Goal: Book appointment/travel/reservation

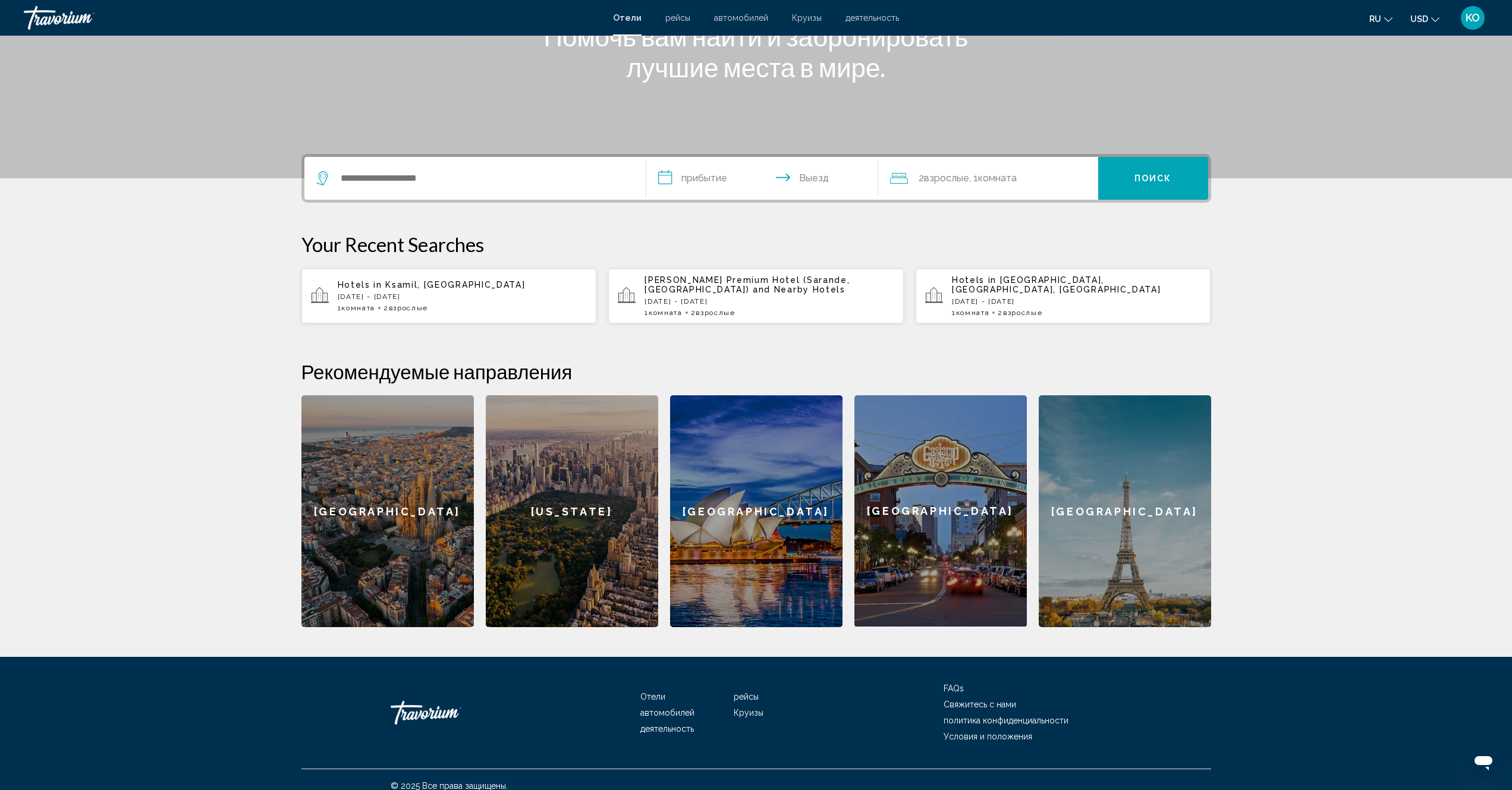
scroll to position [191, 0]
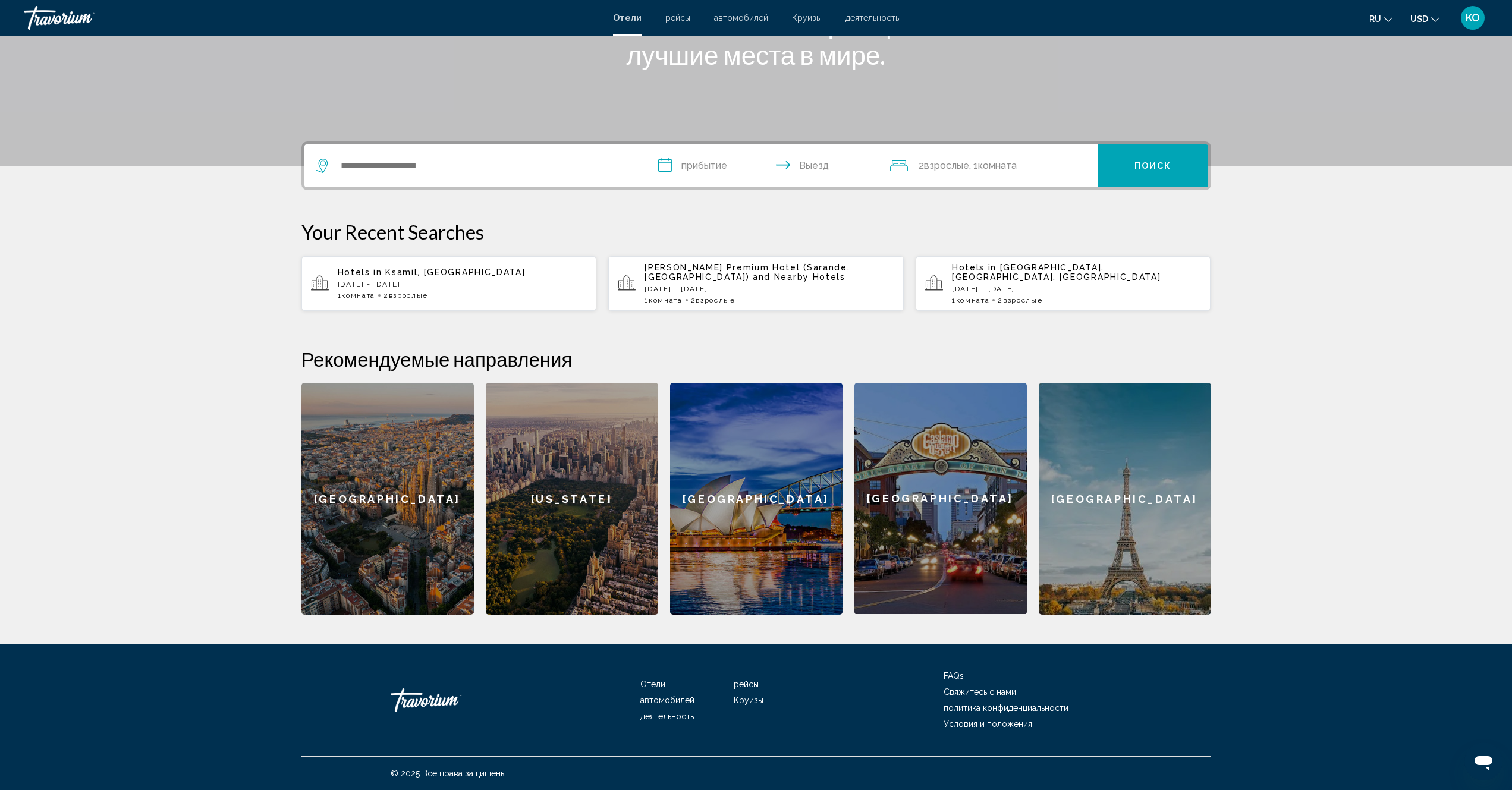
click at [433, 283] on p "Sat, 27 Sep - Sat, 04 Oct" at bounding box center [462, 284] width 250 height 9
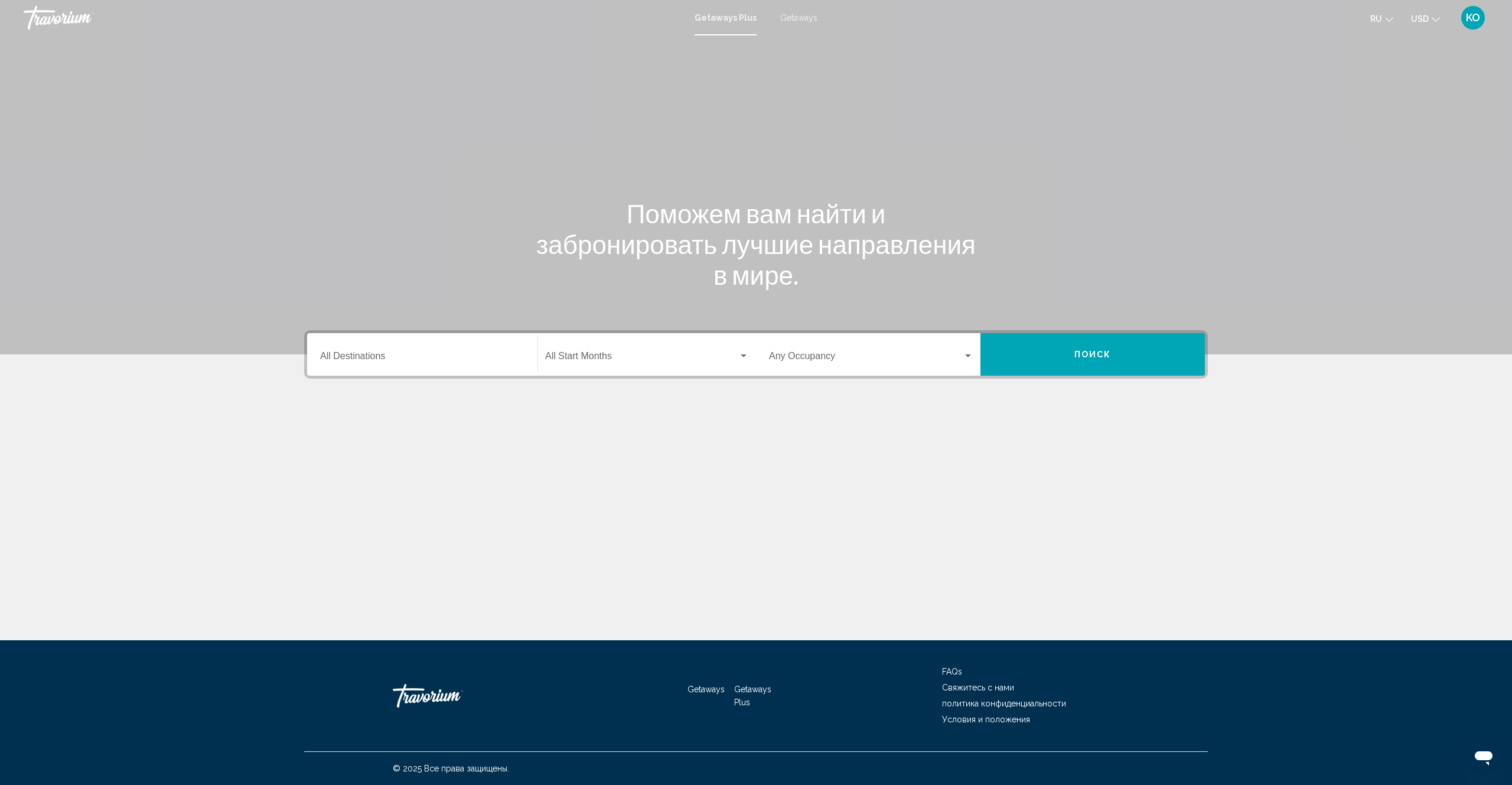
click at [378, 362] on input "Destination All Destinations" at bounding box center [422, 358] width 205 height 11
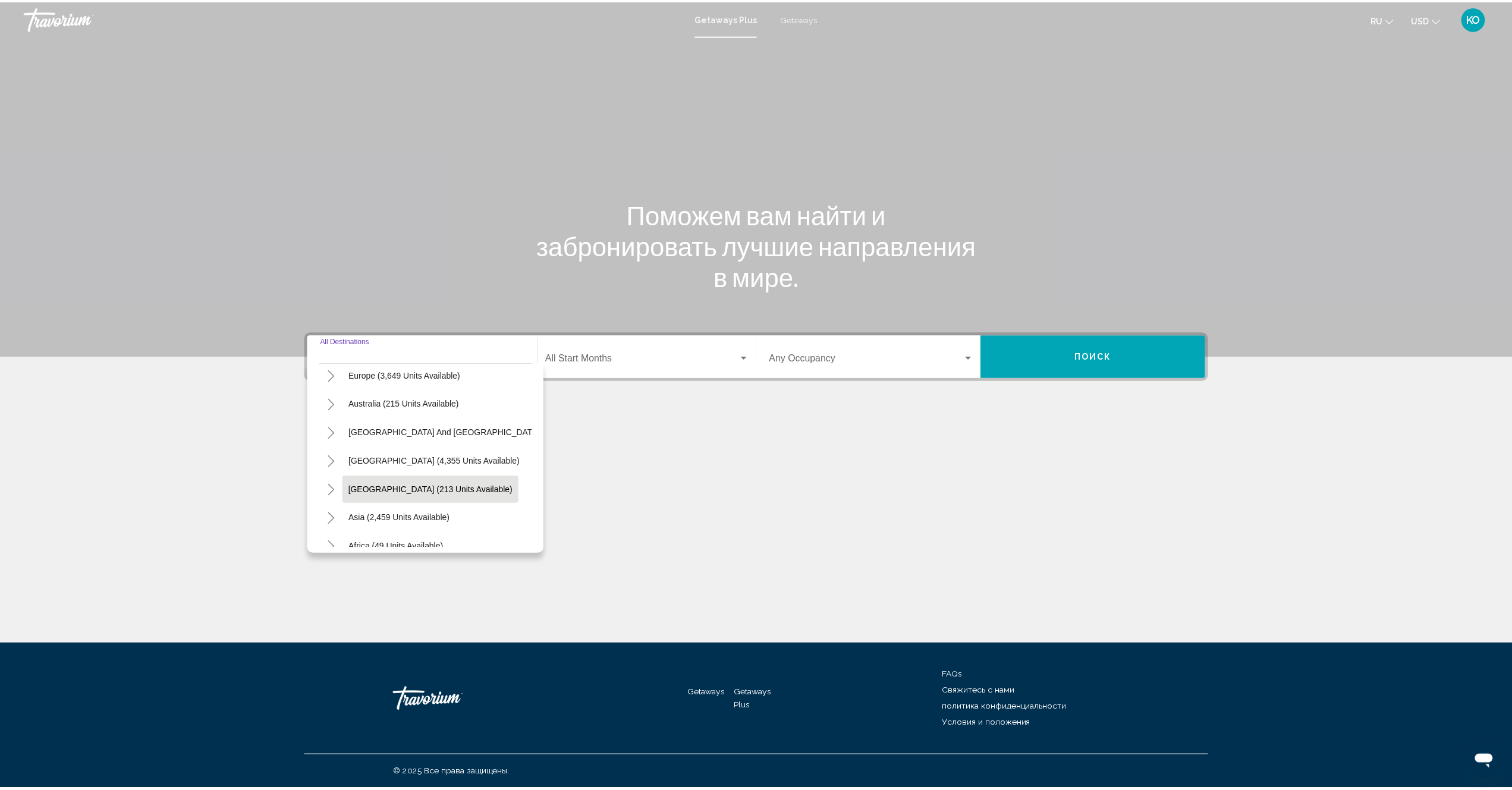
scroll to position [84, 0]
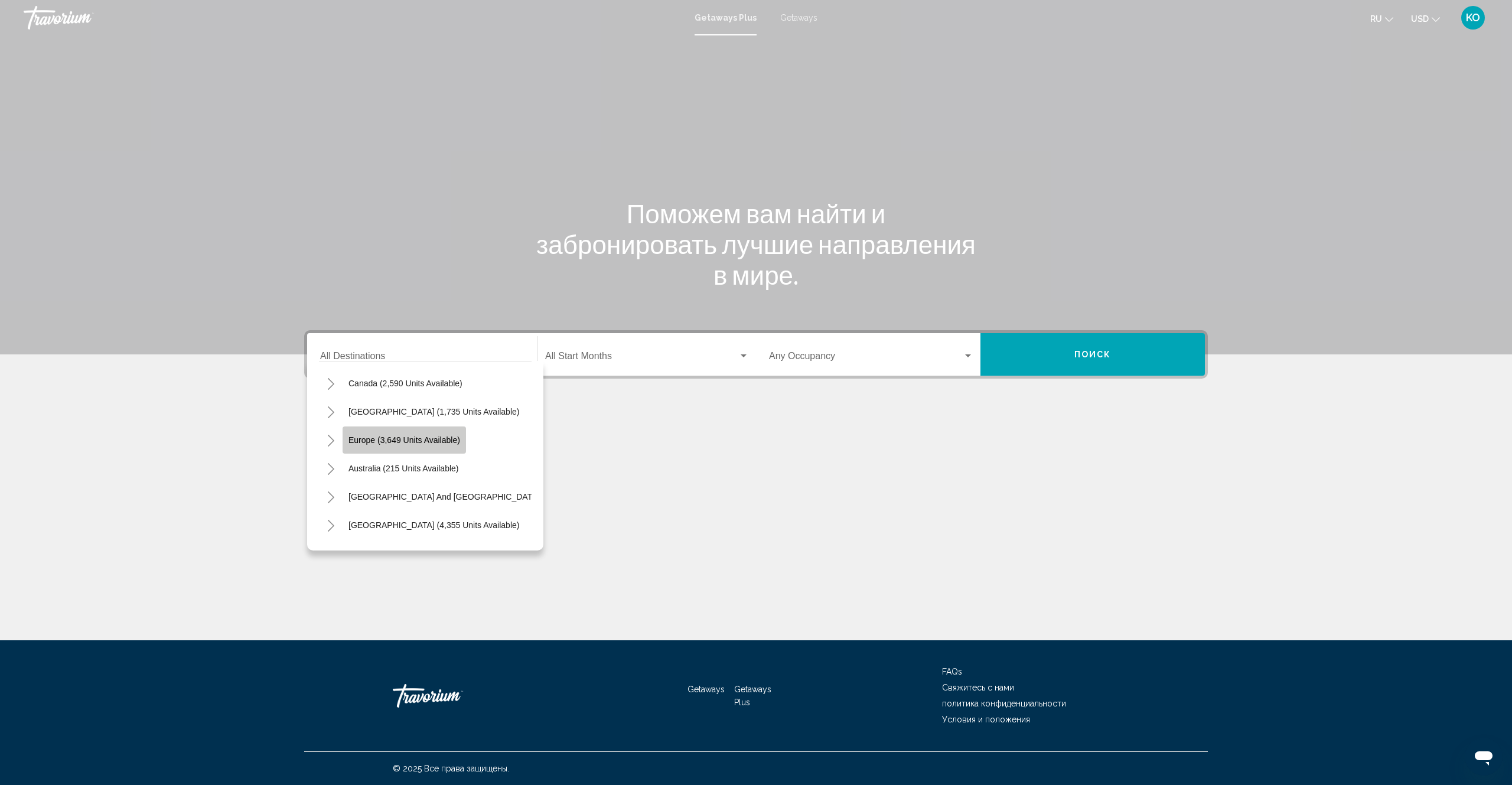
click at [374, 440] on span "Europe (3,649 units available)" at bounding box center [404, 440] width 112 height 9
type input "**********"
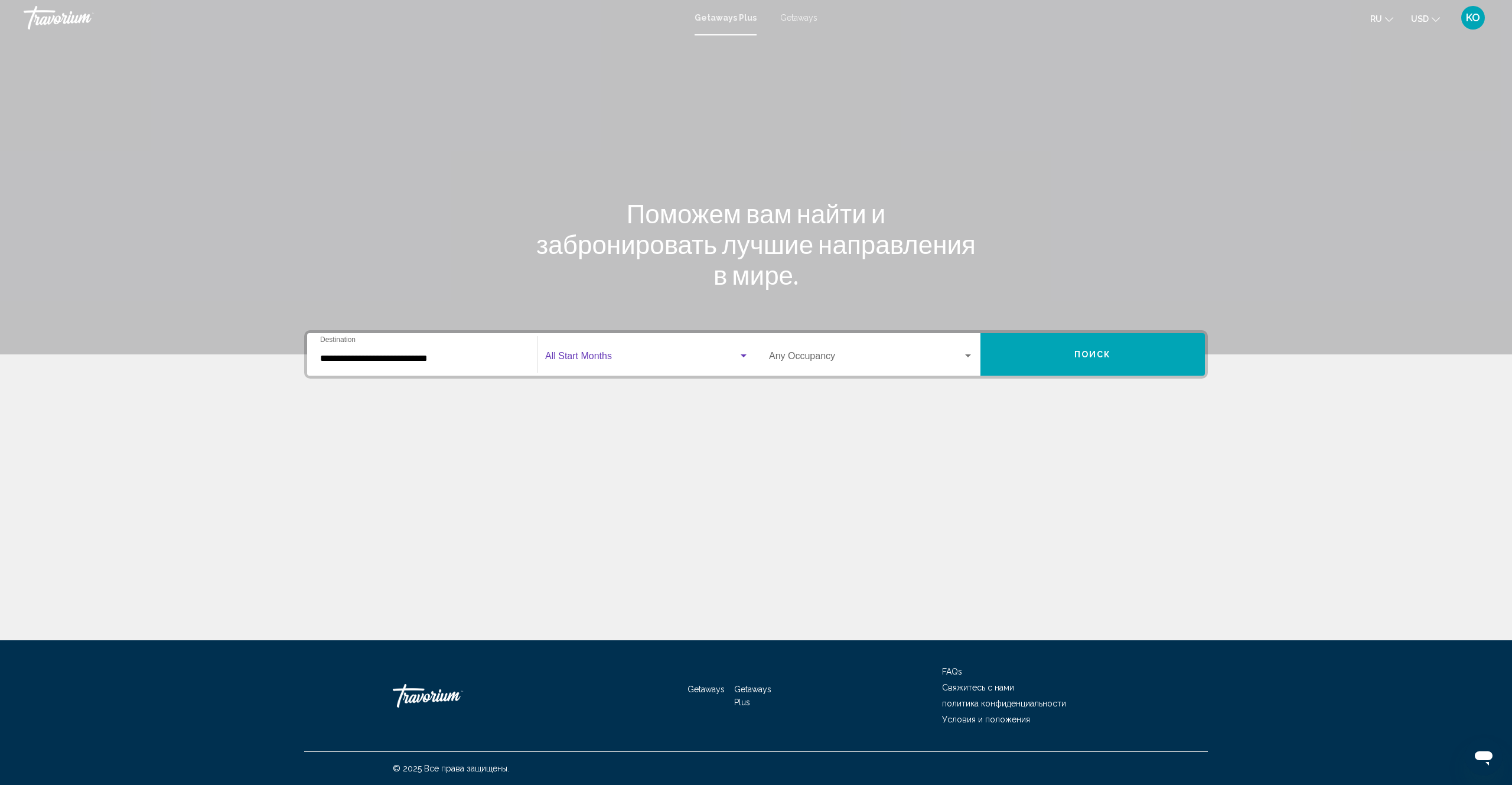
click at [574, 358] on span "Search widget" at bounding box center [642, 358] width 193 height 11
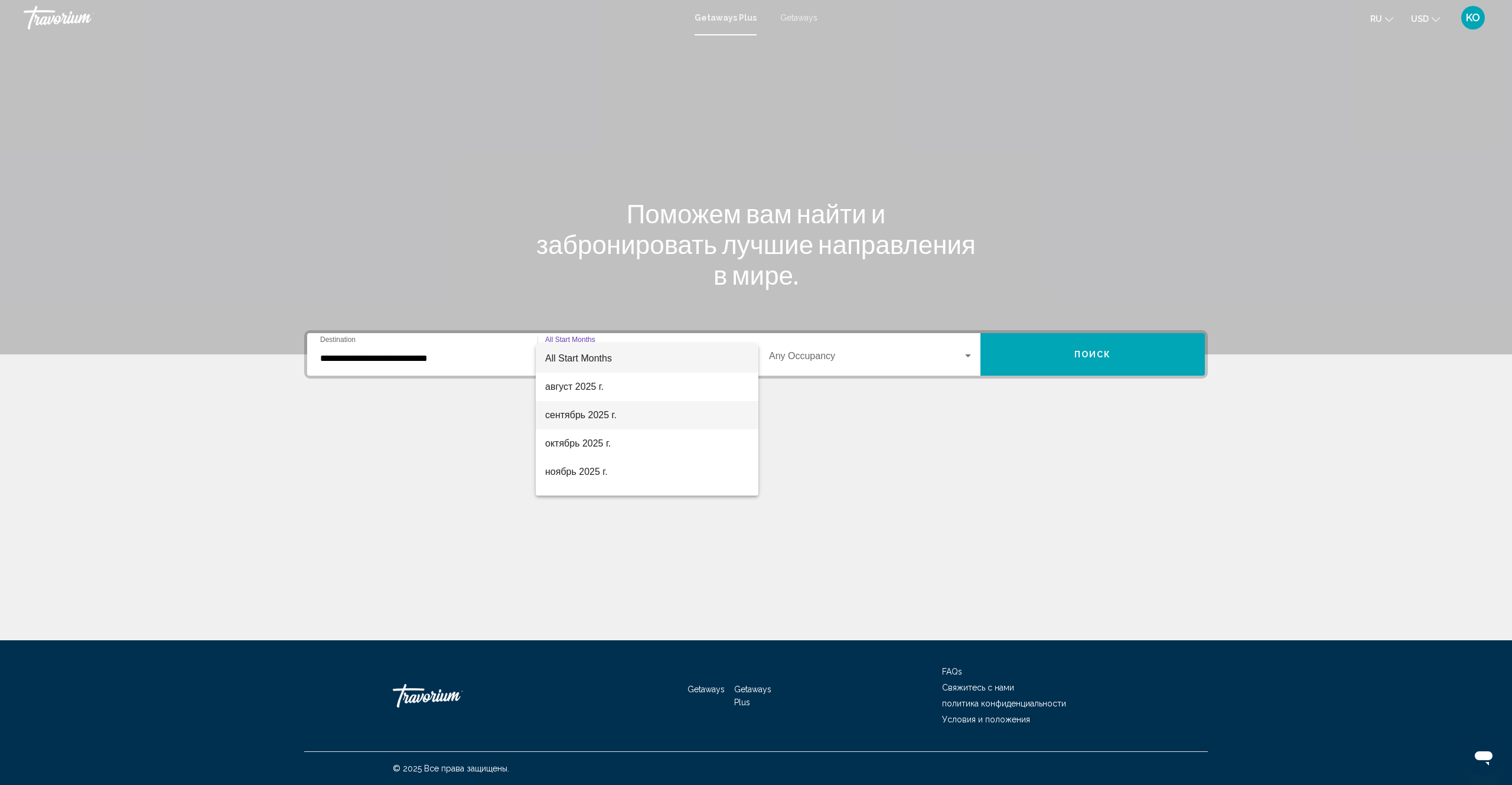
click at [589, 417] on span "сентябрь 2025 г." at bounding box center [647, 415] width 204 height 28
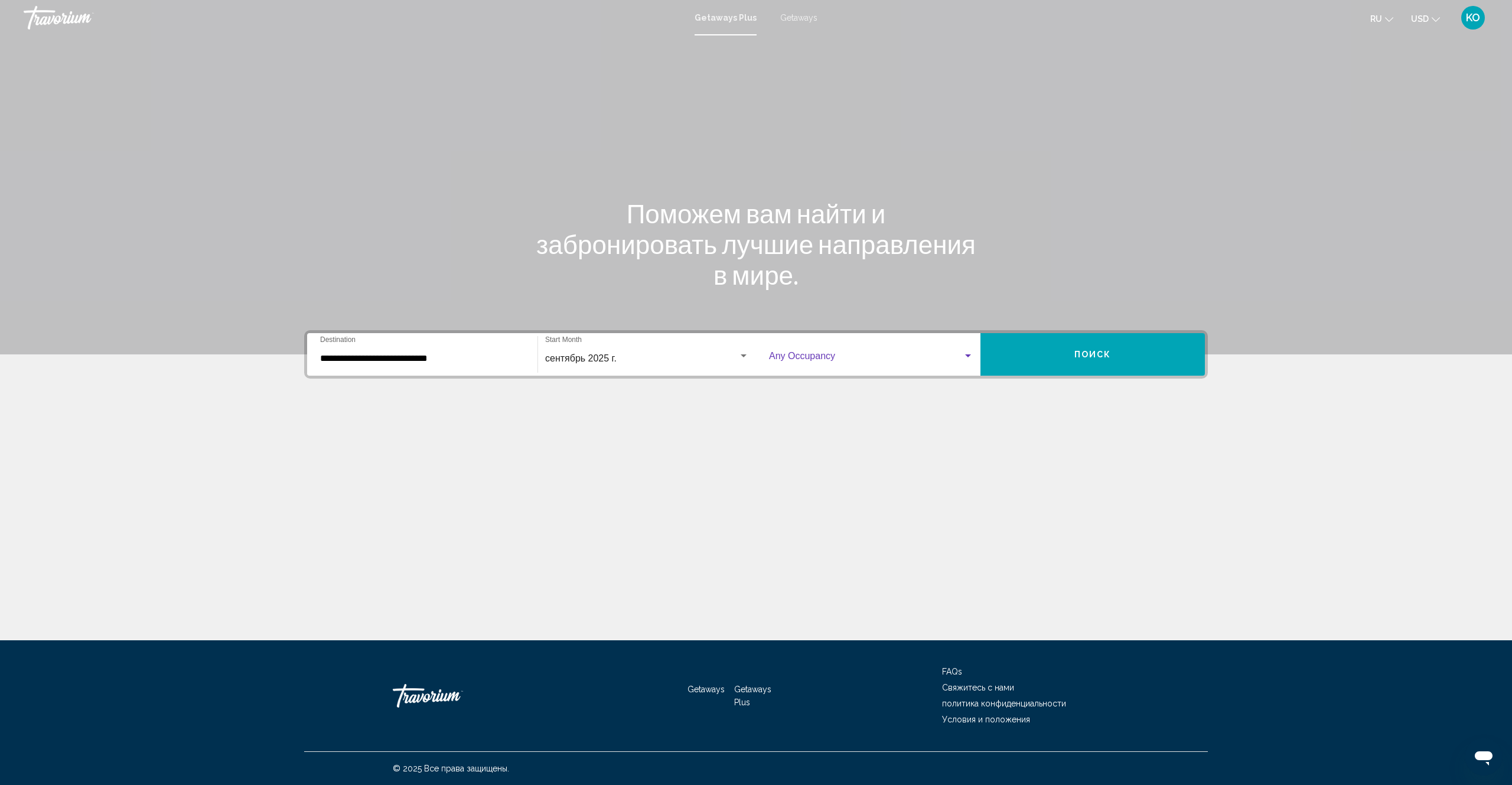
click at [879, 356] on span "Search widget" at bounding box center [866, 358] width 194 height 11
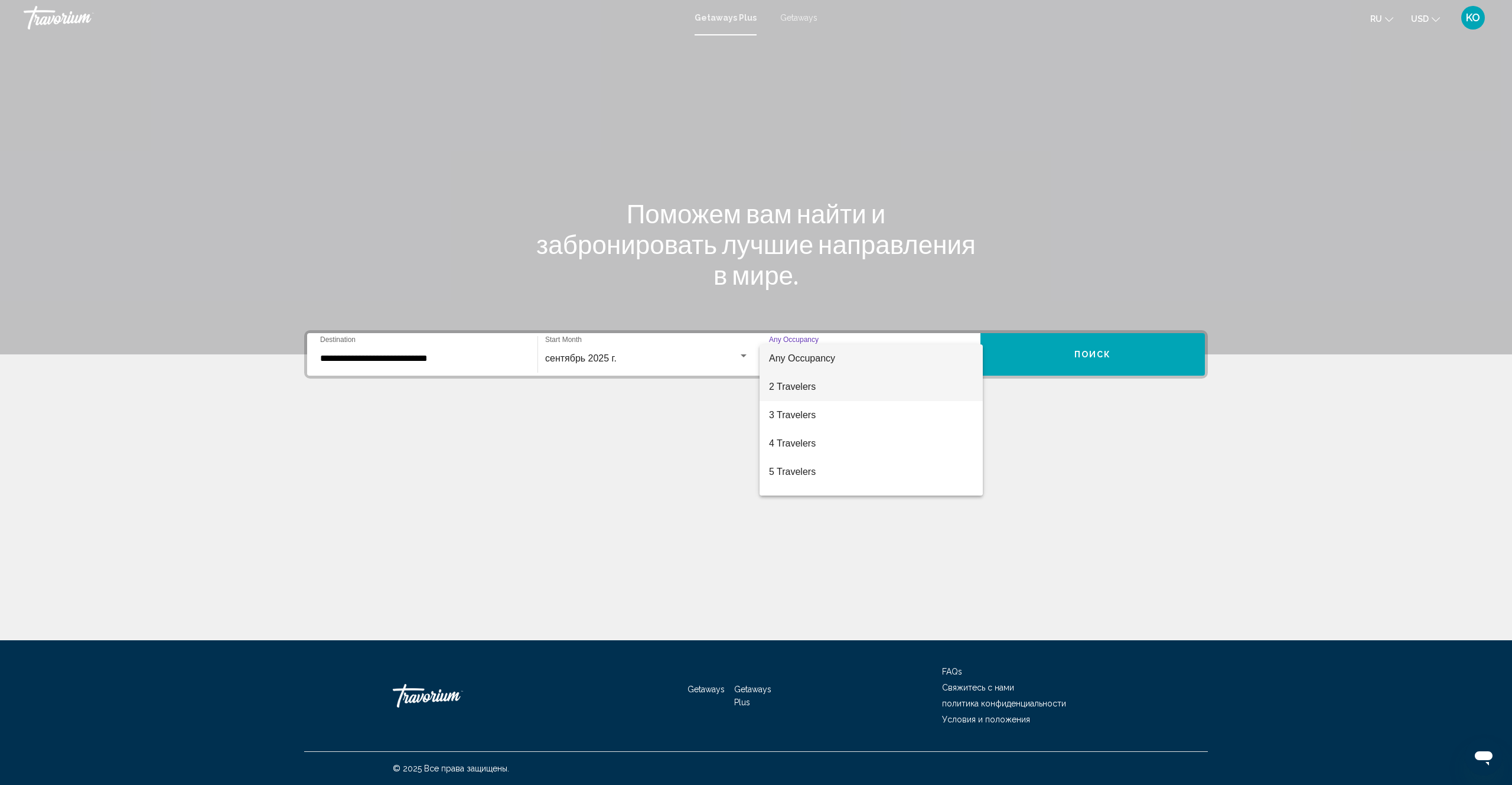
click at [798, 383] on span "2 Travelers" at bounding box center [871, 387] width 205 height 28
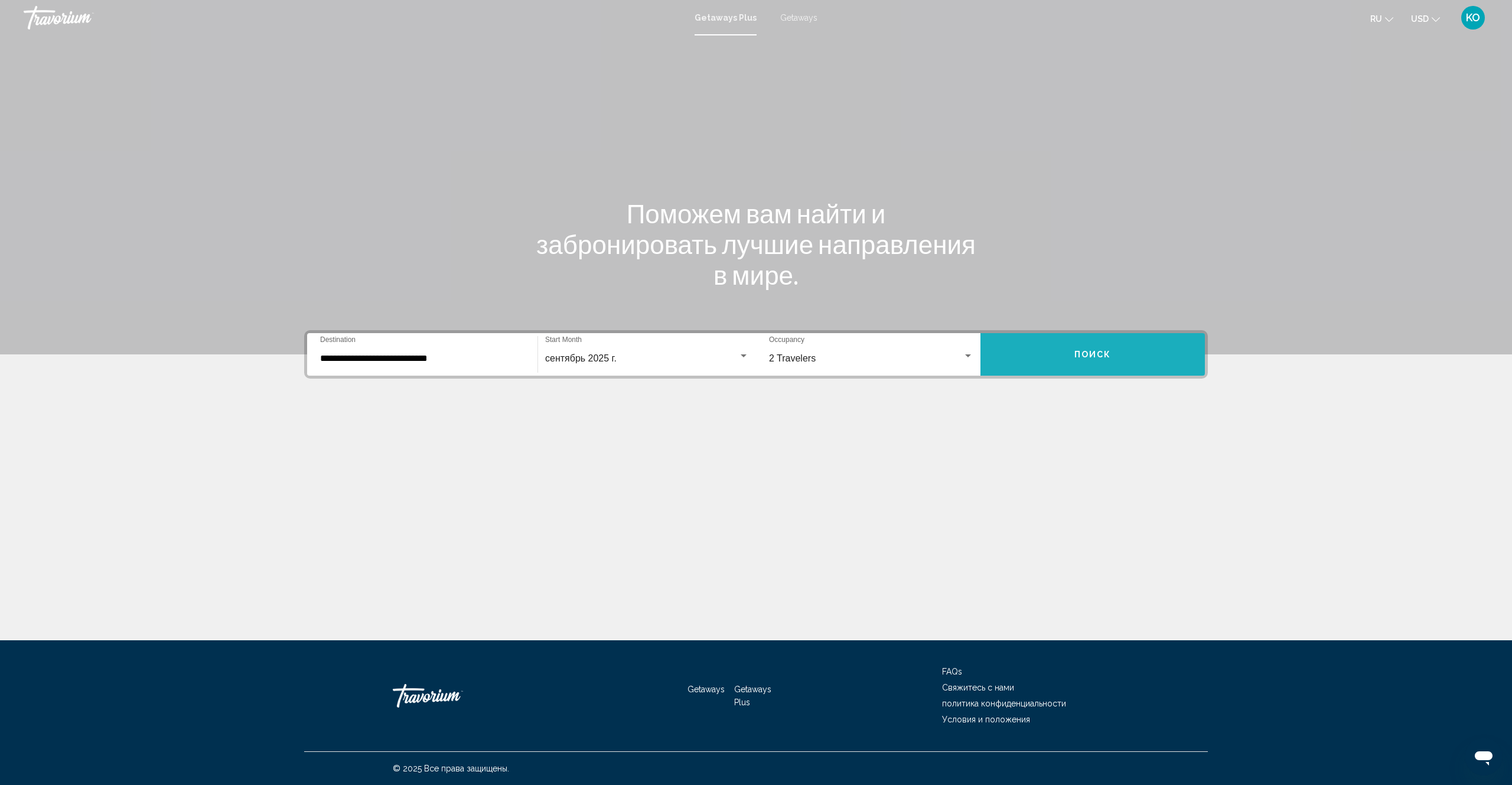
click at [1067, 350] on button "Поиск" at bounding box center [1092, 354] width 224 height 43
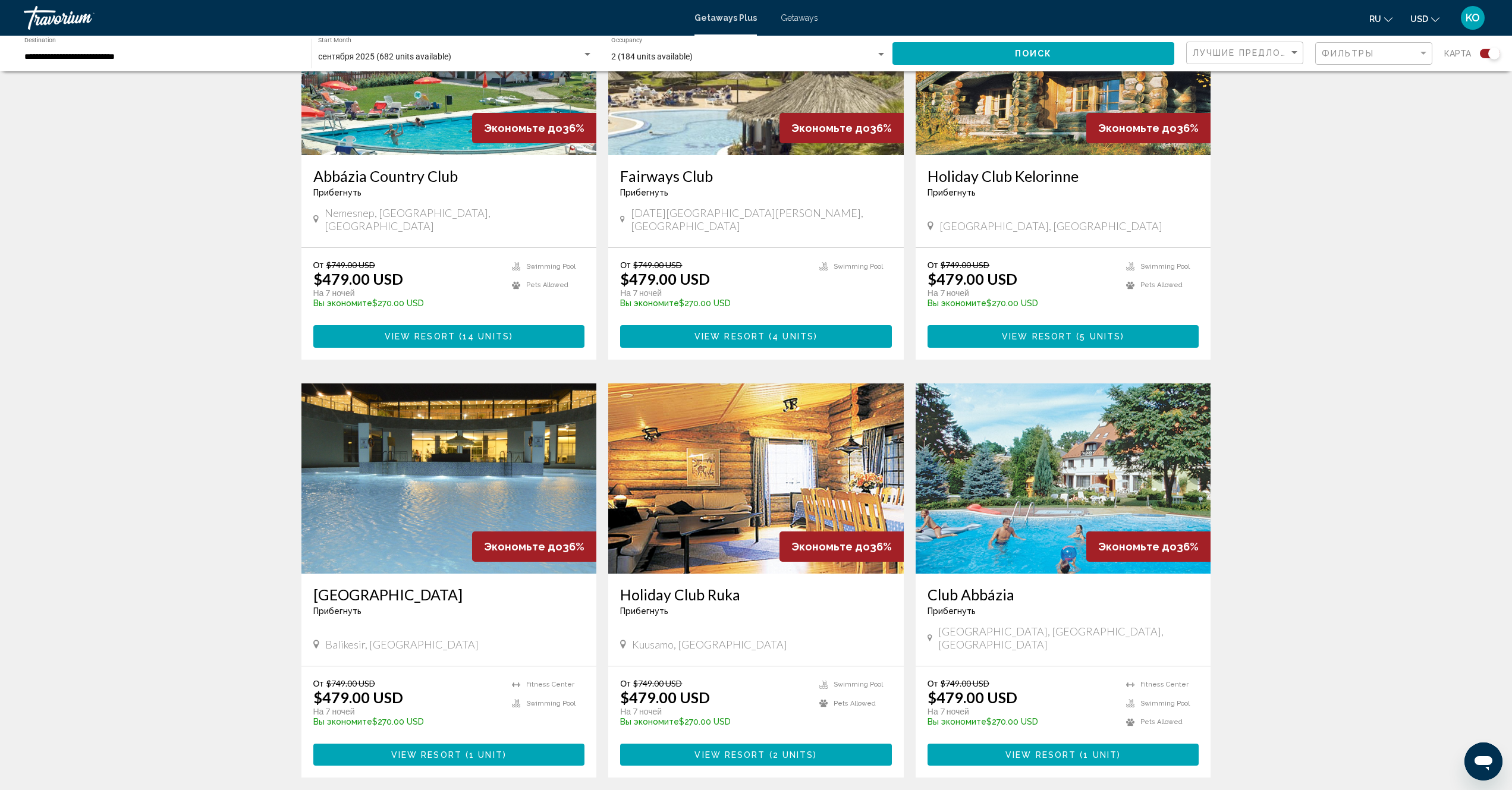
scroll to position [1010, 0]
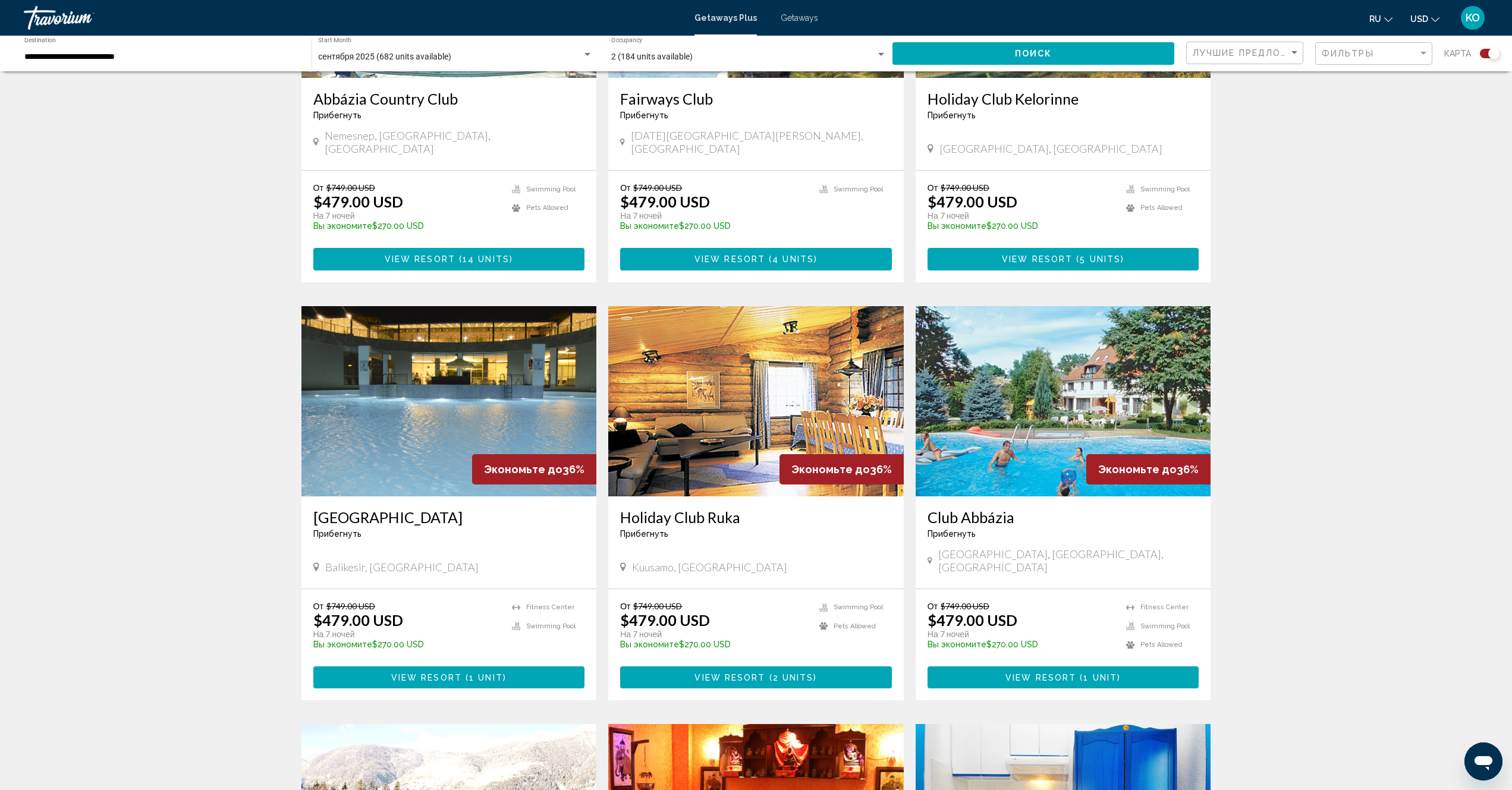
click at [471, 394] on img "Main content" at bounding box center [449, 401] width 295 height 190
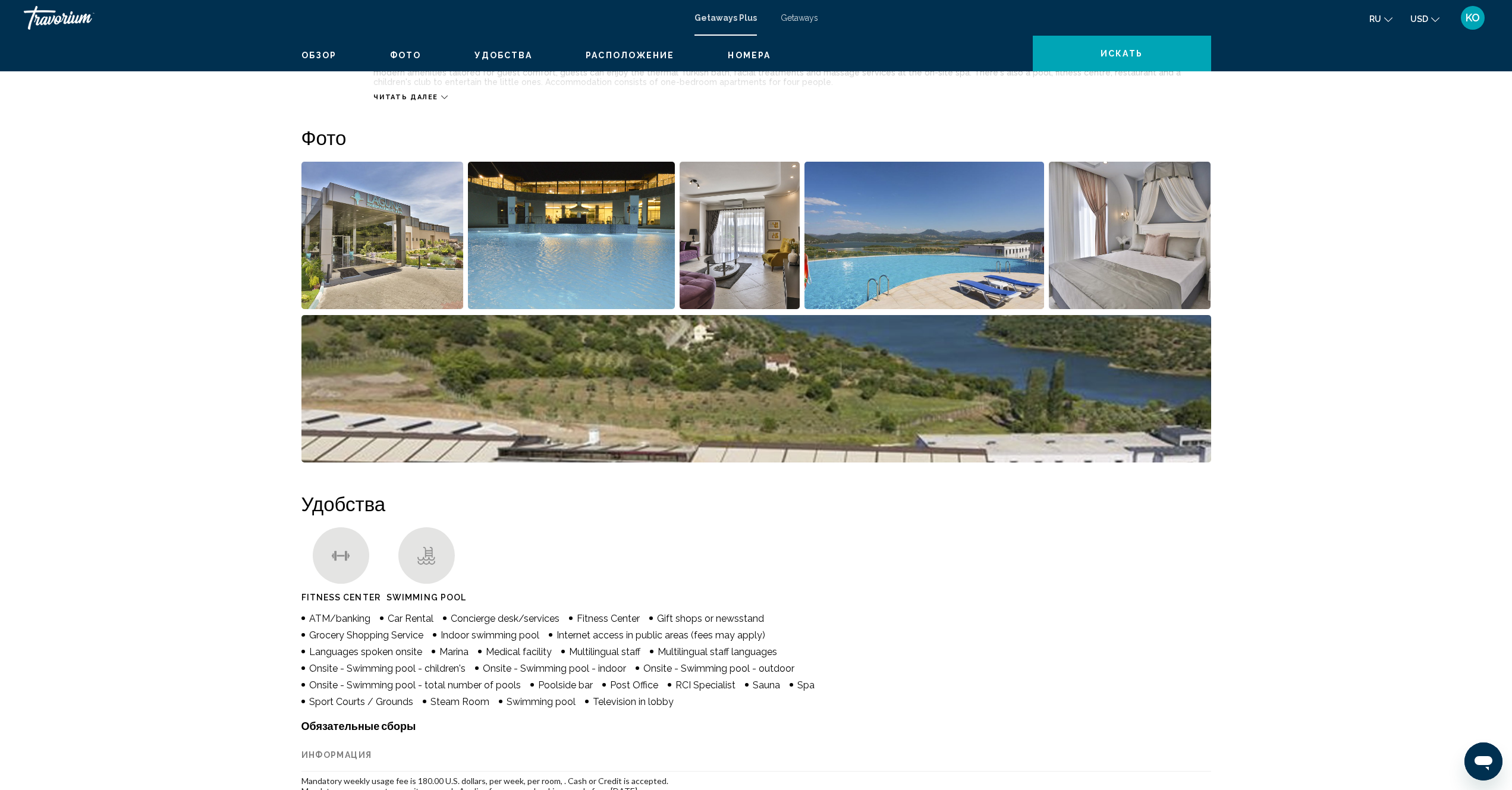
scroll to position [297, 0]
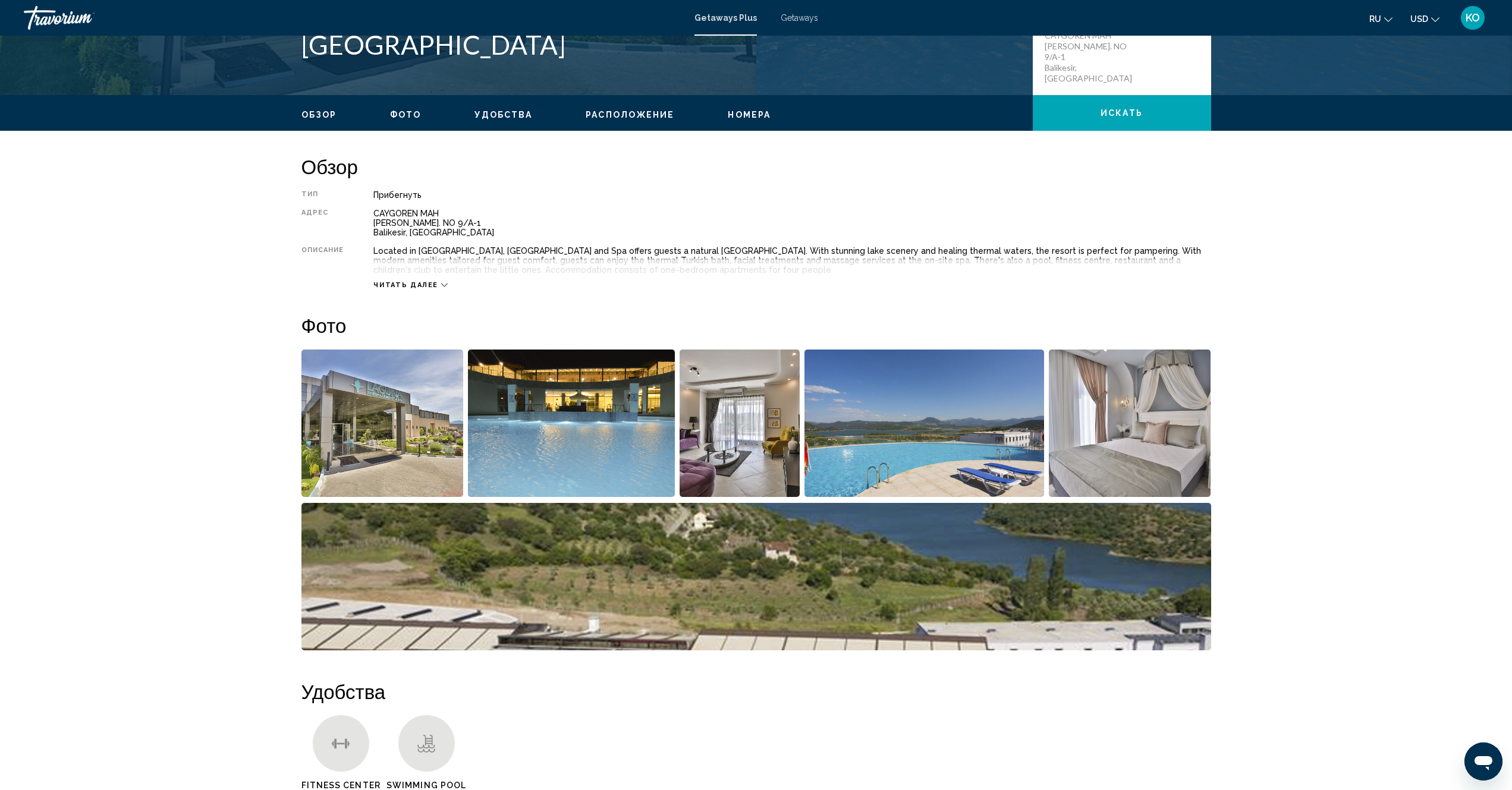
click at [443, 286] on icon "Main content" at bounding box center [444, 285] width 7 height 7
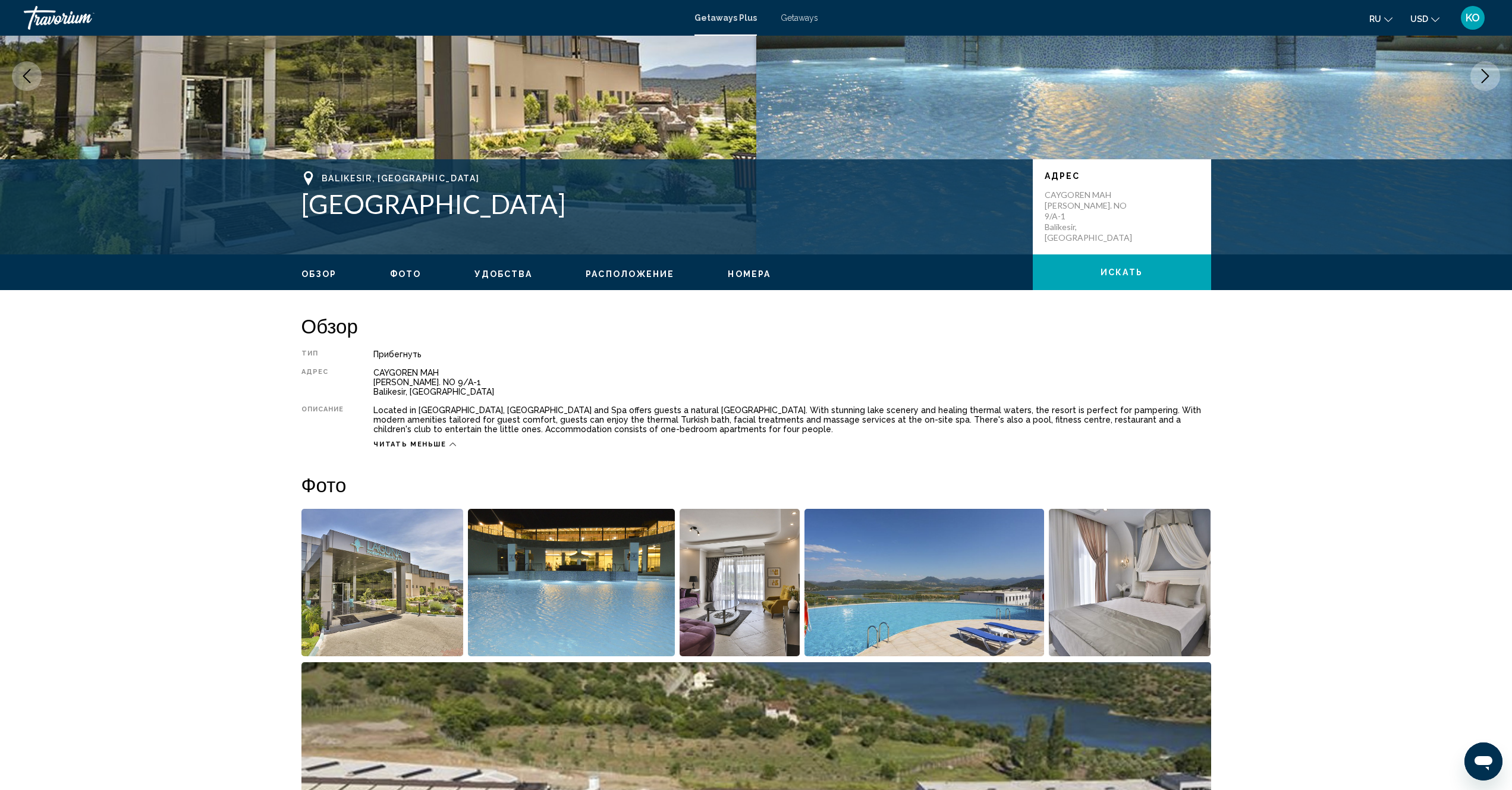
scroll to position [119, 0]
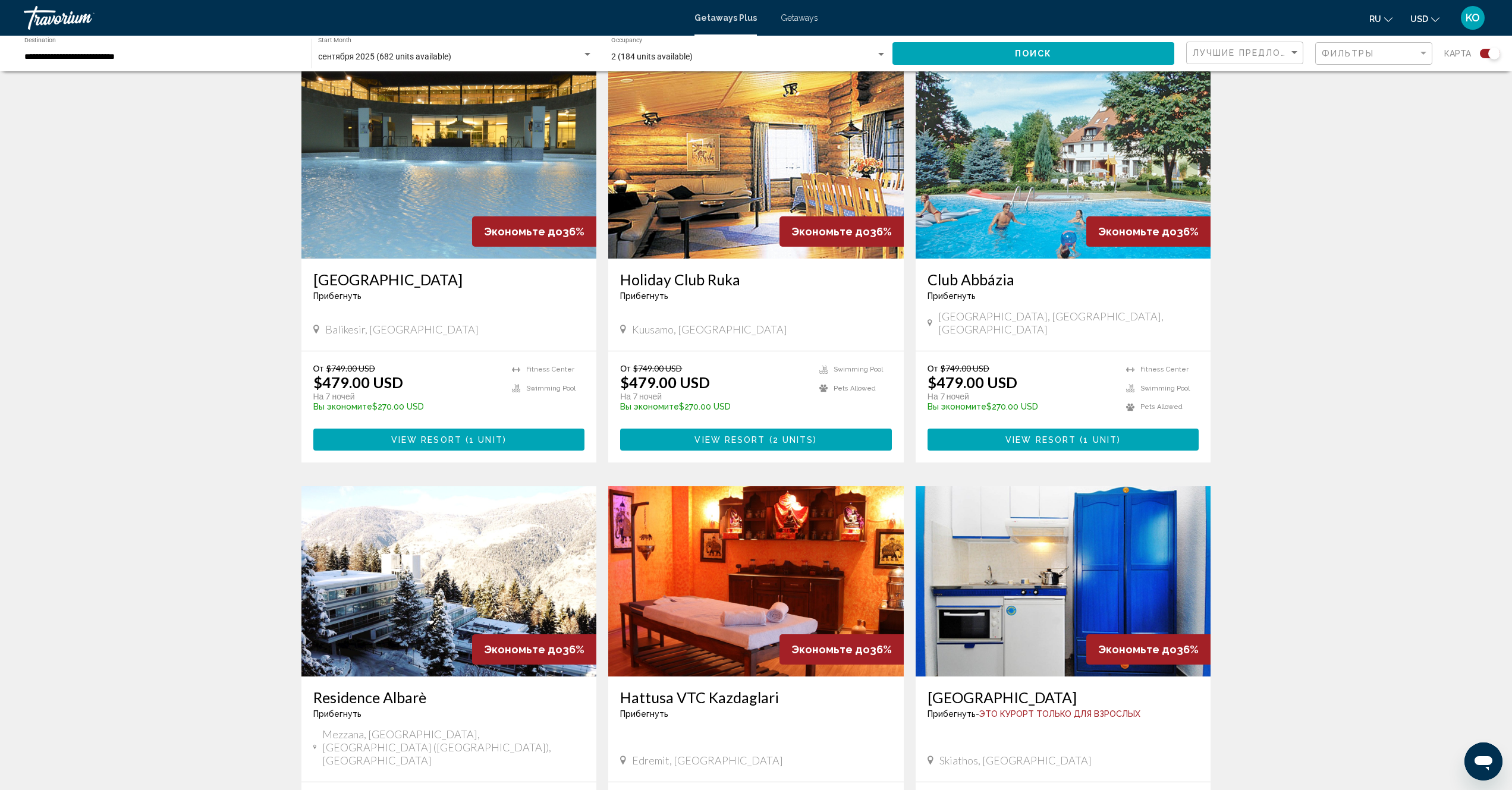
scroll to position [1516, 0]
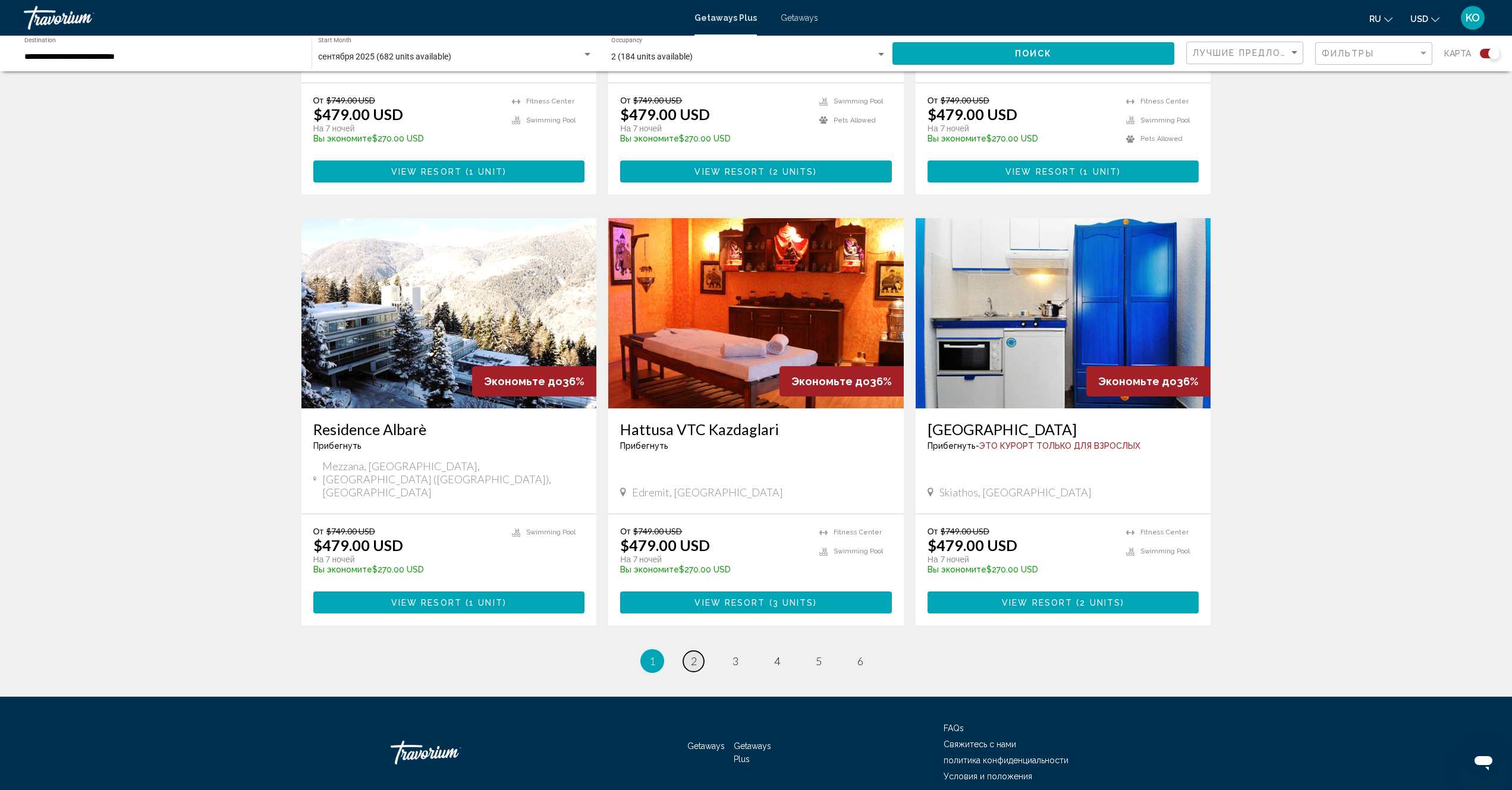
click at [697, 650] on link "page 2" at bounding box center [693, 660] width 21 height 21
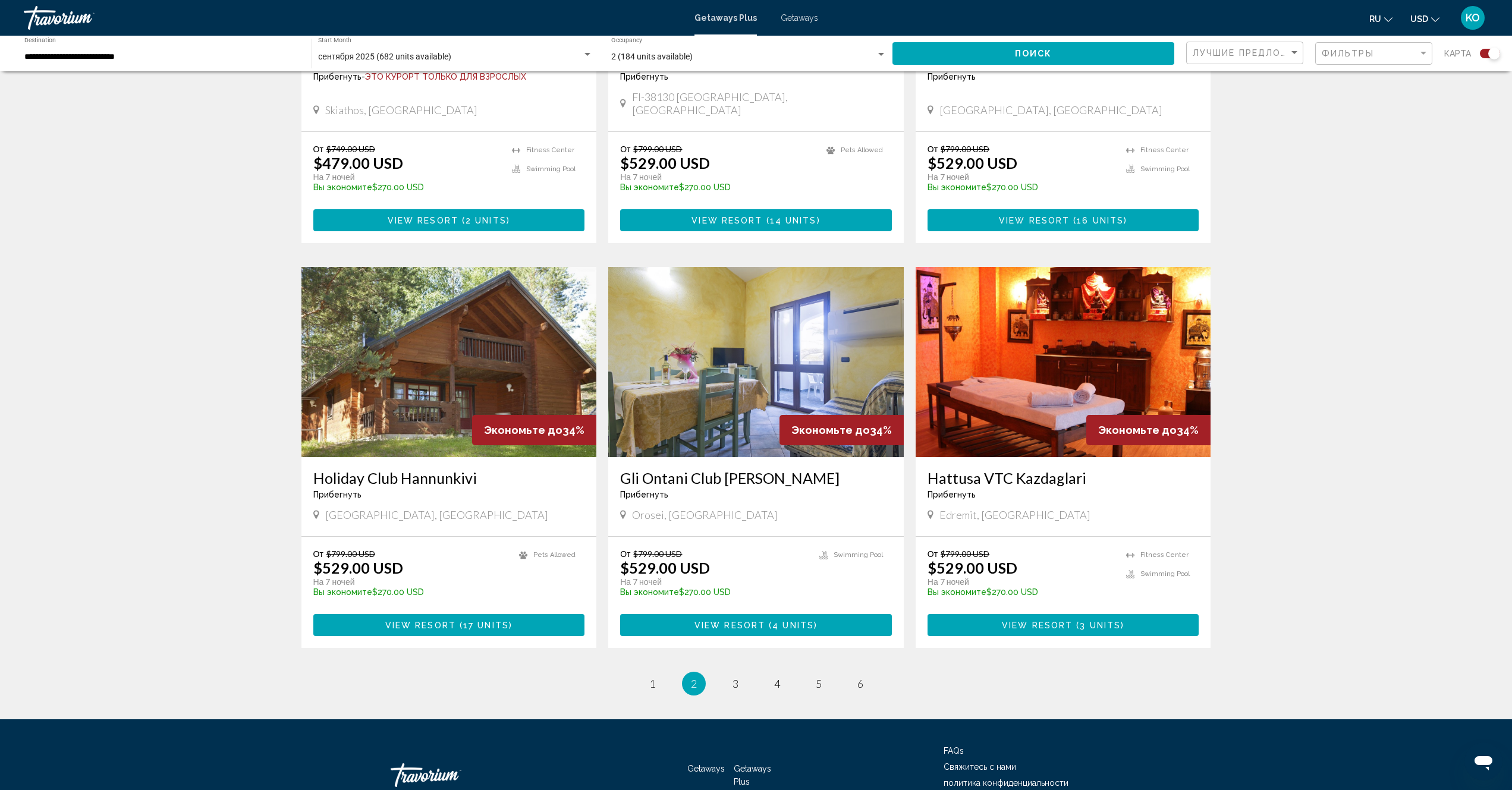
scroll to position [1516, 0]
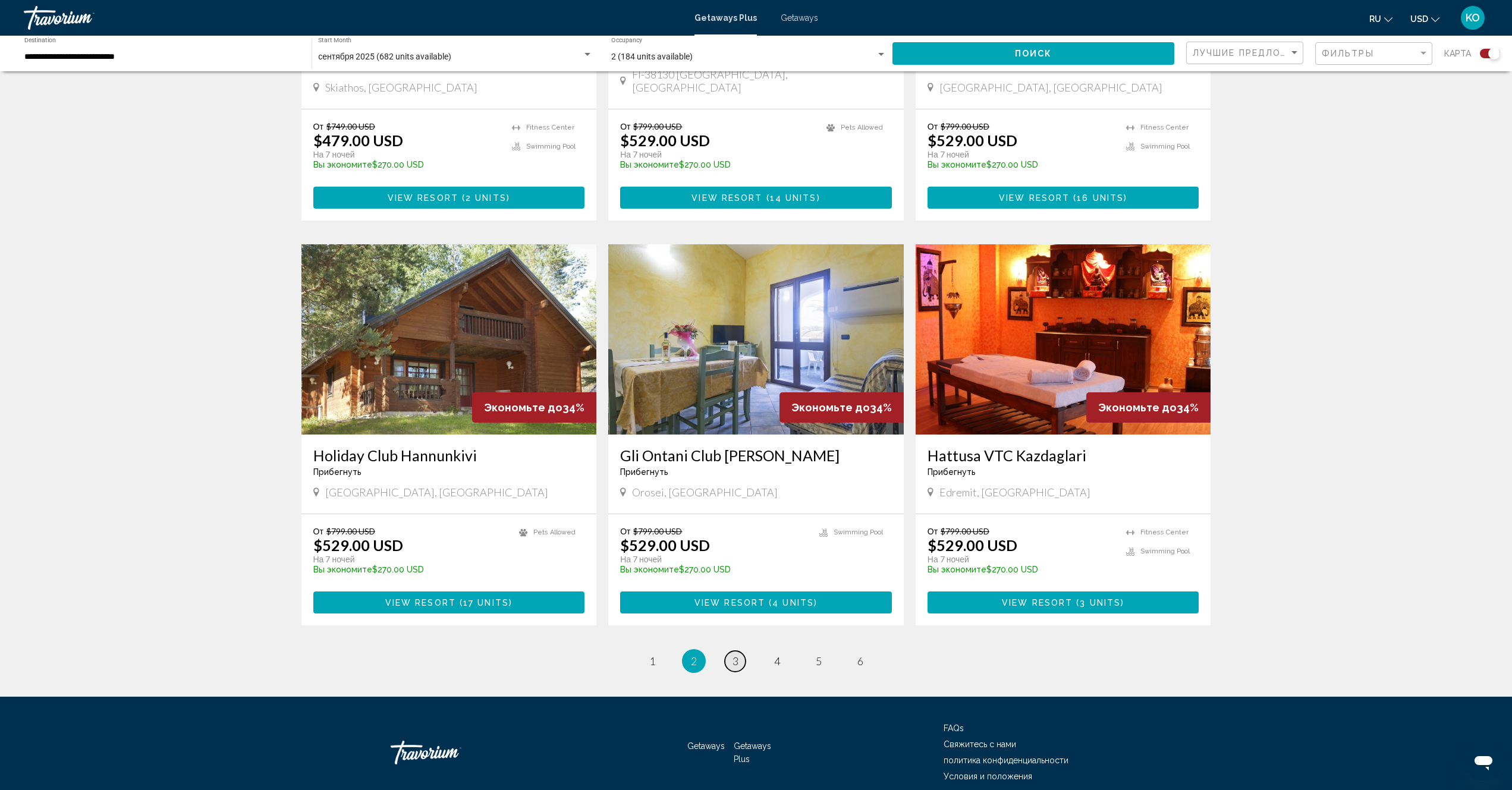
click at [732, 650] on link "page 3" at bounding box center [735, 660] width 21 height 21
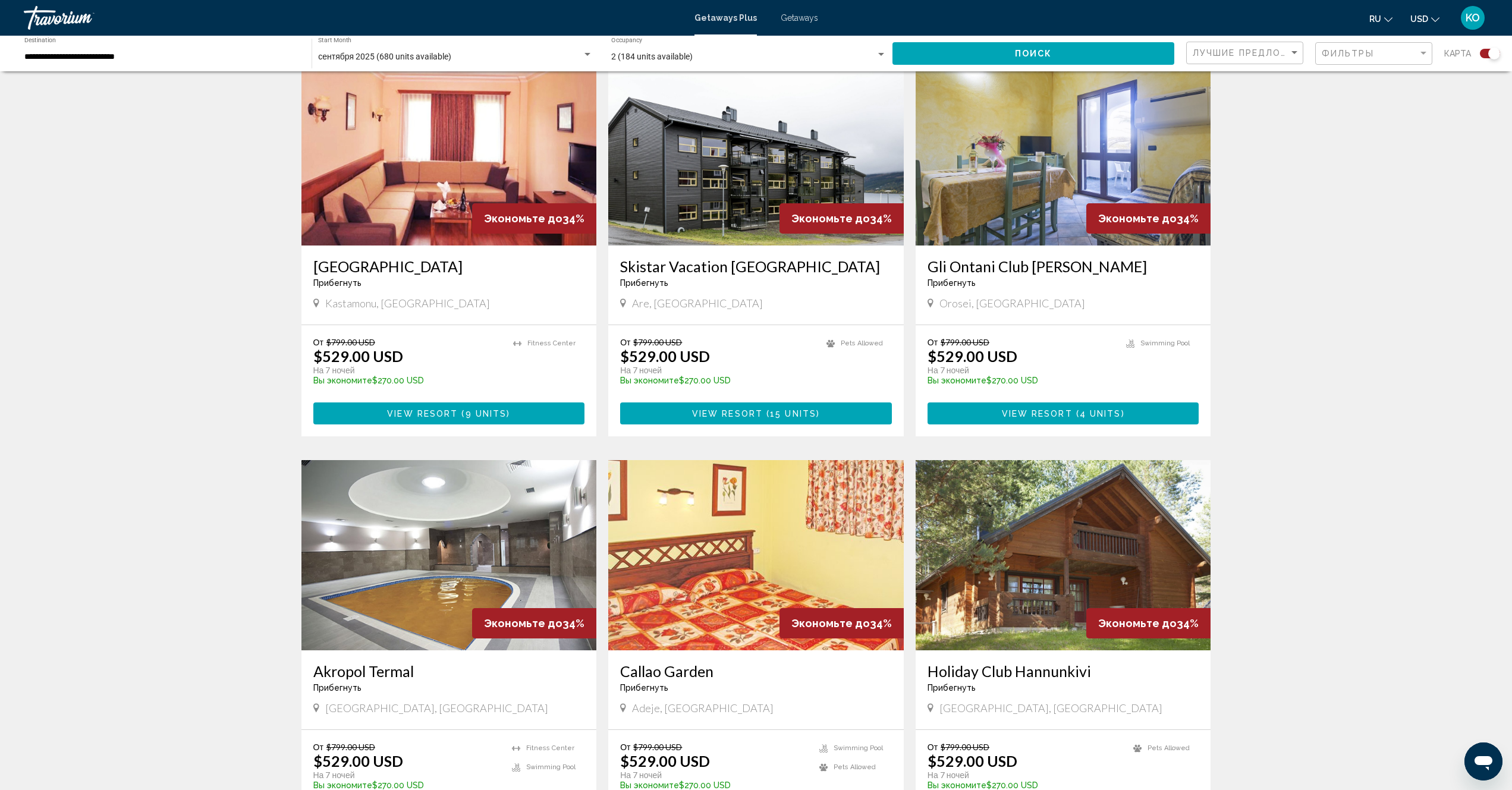
scroll to position [1516, 0]
